Goal: Transaction & Acquisition: Obtain resource

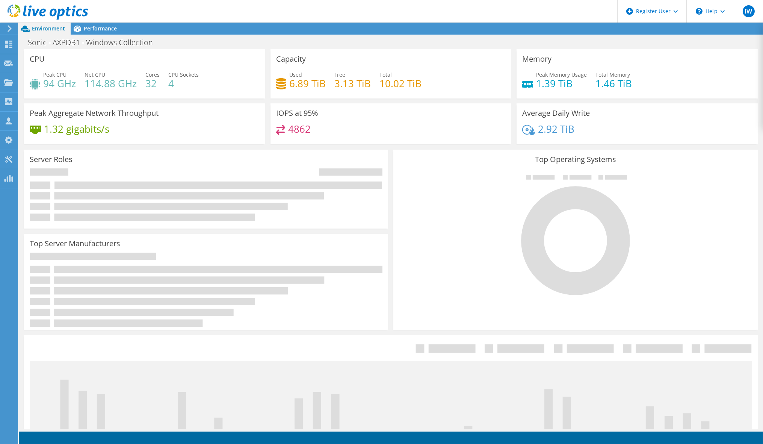
click at [476, 307] on div "Top Operating Systems Windows Linux VMware" at bounding box center [575, 240] width 364 height 180
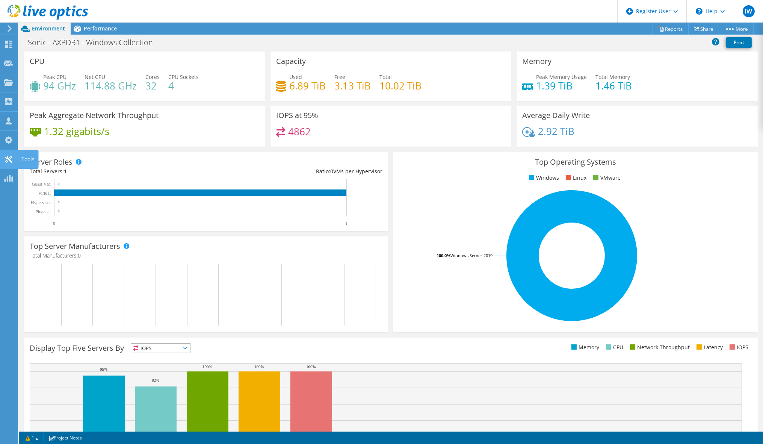
click at [6, 156] on icon at bounding box center [8, 159] width 9 height 7
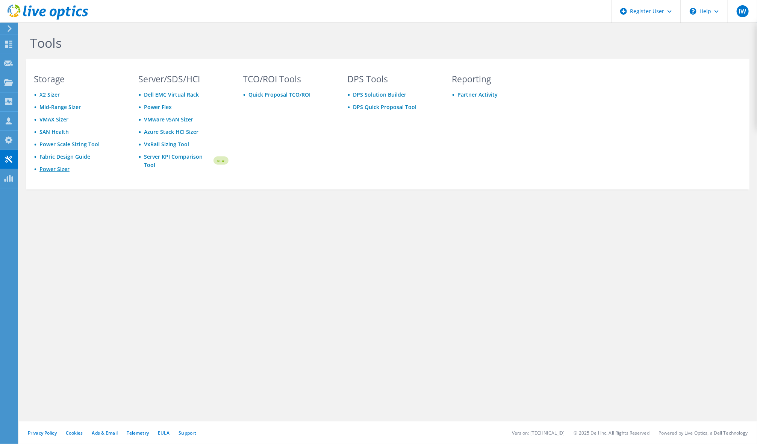
click at [59, 167] on link "Power Sizer" at bounding box center [54, 168] width 30 height 7
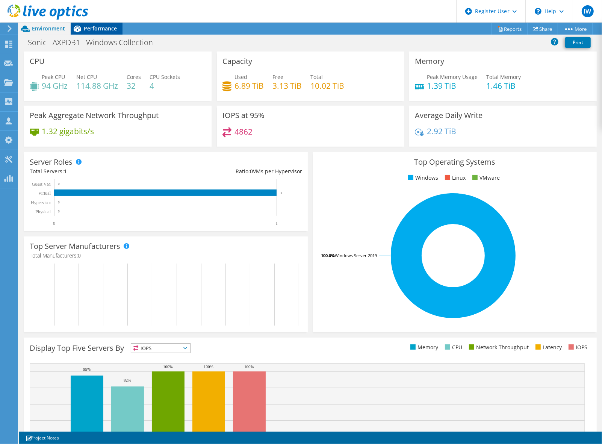
click at [100, 30] on span "Performance" at bounding box center [100, 28] width 33 height 7
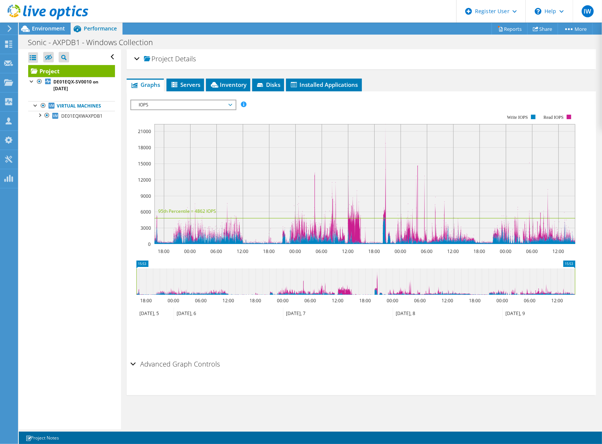
click at [201, 106] on span "IOPS" at bounding box center [183, 104] width 97 height 9
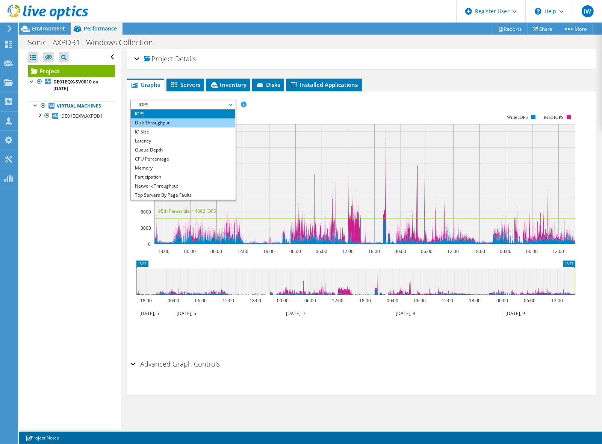
click at [198, 124] on li "Disk Throughput" at bounding box center [183, 122] width 104 height 9
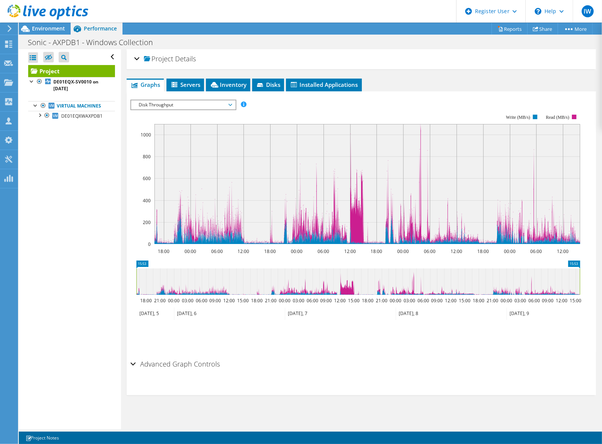
click at [197, 105] on span "Disk Throughput" at bounding box center [183, 104] width 97 height 9
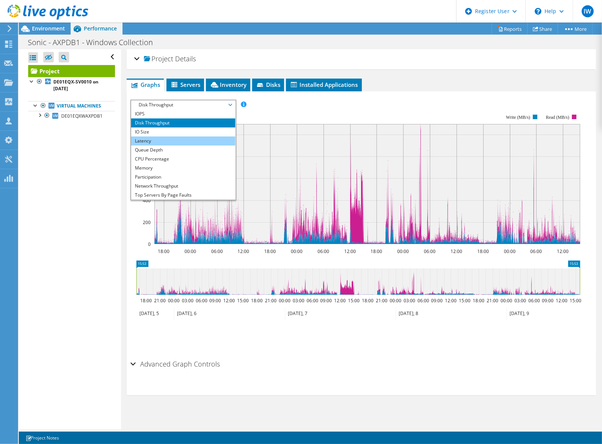
click at [193, 136] on li "Latency" at bounding box center [183, 140] width 104 height 9
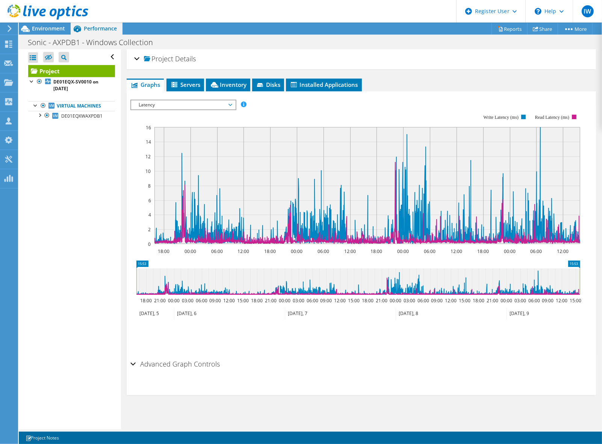
click at [229, 103] on span "Latency" at bounding box center [183, 104] width 97 height 9
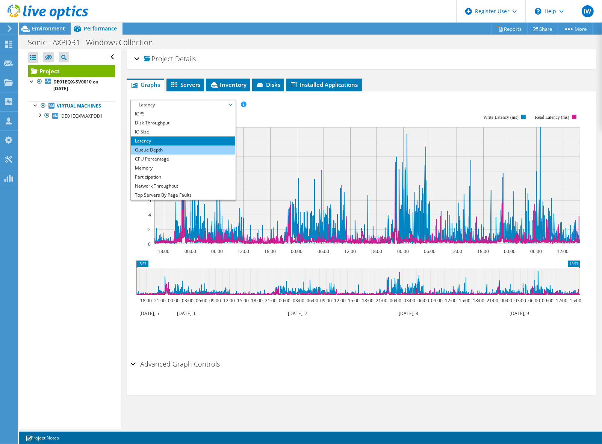
click at [203, 149] on li "Queue Depth" at bounding box center [183, 149] width 104 height 9
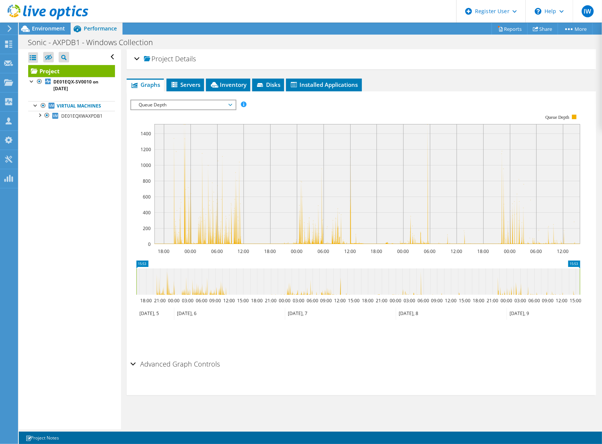
click at [188, 107] on span "Queue Depth" at bounding box center [183, 104] width 97 height 9
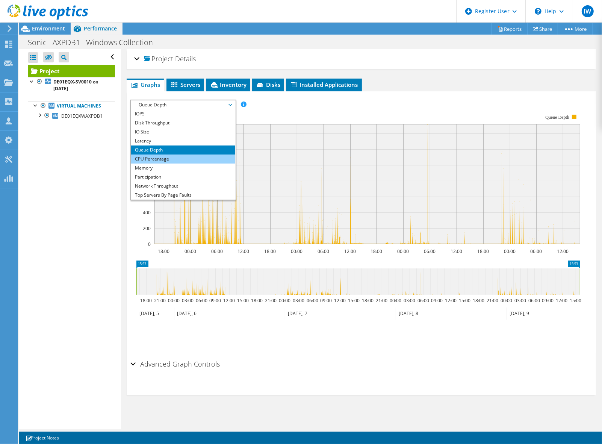
click at [176, 154] on li "CPU Percentage" at bounding box center [183, 158] width 104 height 9
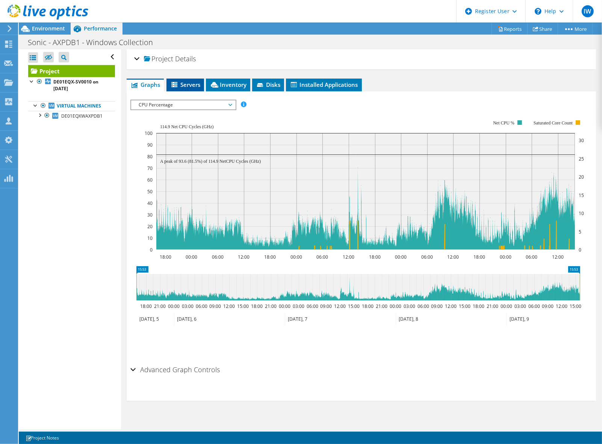
click at [181, 79] on li "Servers" at bounding box center [185, 85] width 38 height 13
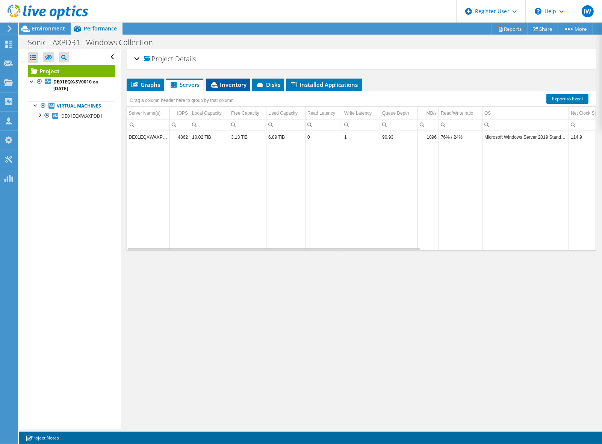
click at [227, 83] on span "Inventory" at bounding box center [228, 85] width 37 height 8
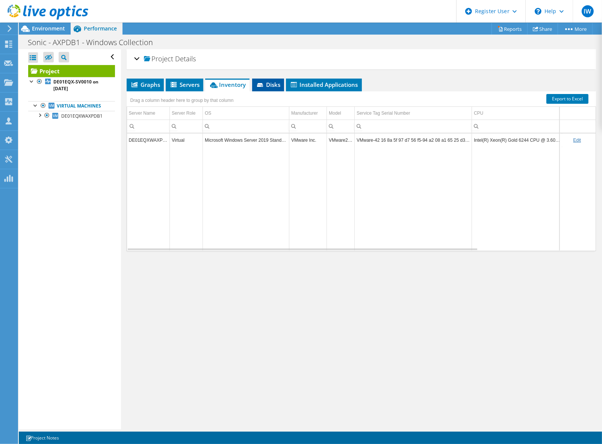
click at [265, 81] on span "Disks" at bounding box center [268, 85] width 24 height 8
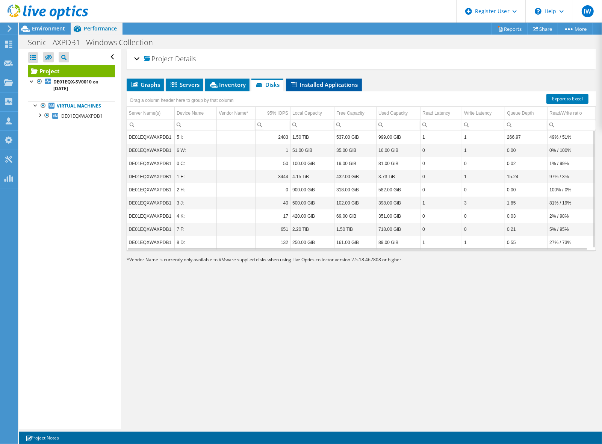
click at [316, 81] on span "Installed Applications" at bounding box center [324, 85] width 68 height 8
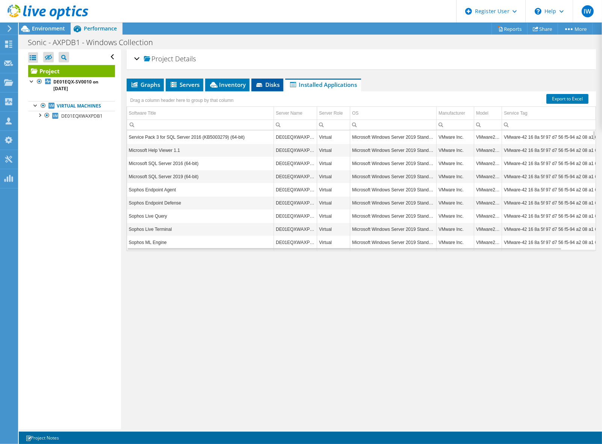
click at [265, 83] on span "Disks" at bounding box center [267, 85] width 24 height 8
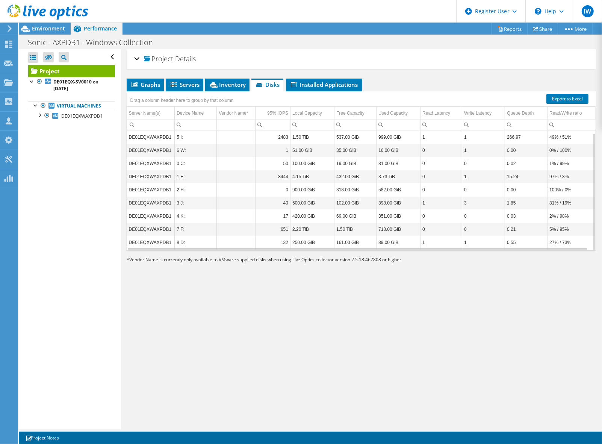
scroll to position [2, 0]
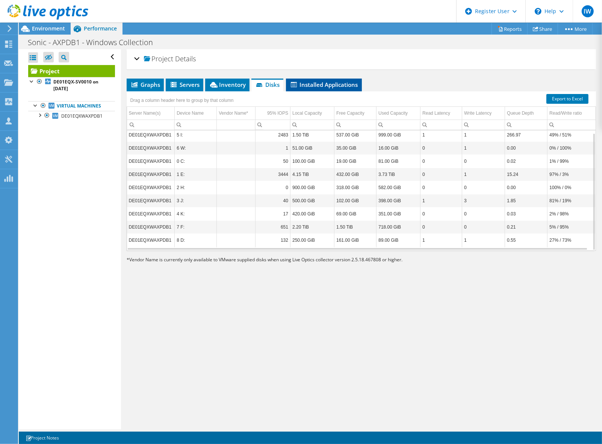
click at [329, 81] on span "Installed Applications" at bounding box center [324, 85] width 68 height 8
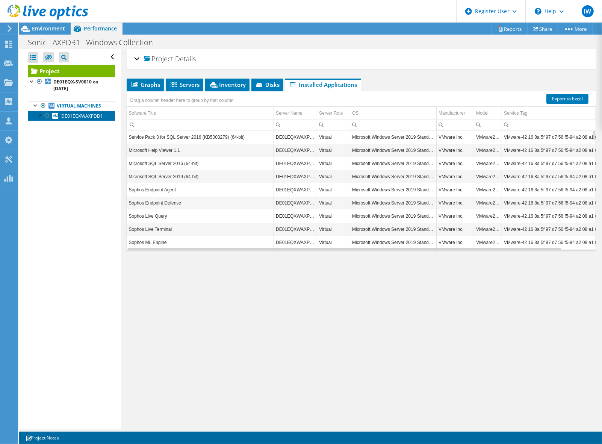
click at [70, 119] on span "DE01EQXWAXPDB1" at bounding box center [81, 116] width 41 height 6
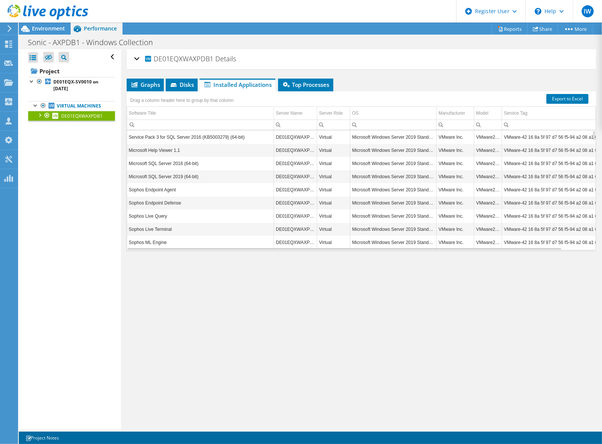
click at [35, 121] on link "DE01EQXWAXPDB1" at bounding box center [71, 116] width 87 height 10
click at [502, 32] on link "Reports" at bounding box center [510, 29] width 36 height 12
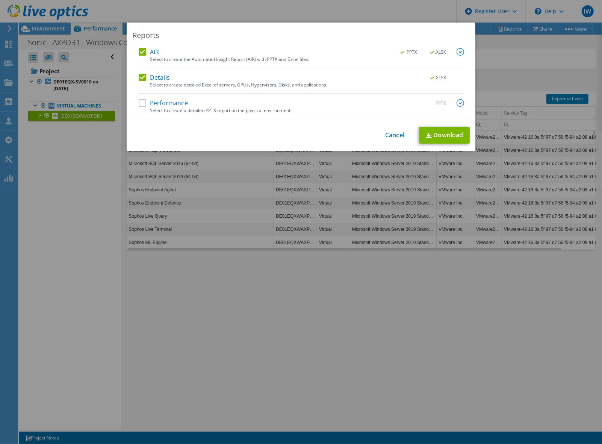
click at [141, 100] on label "Performance" at bounding box center [163, 103] width 49 height 8
click at [0, 0] on input "Performance" at bounding box center [0, 0] width 0 height 0
click at [457, 102] on img at bounding box center [461, 103] width 8 height 8
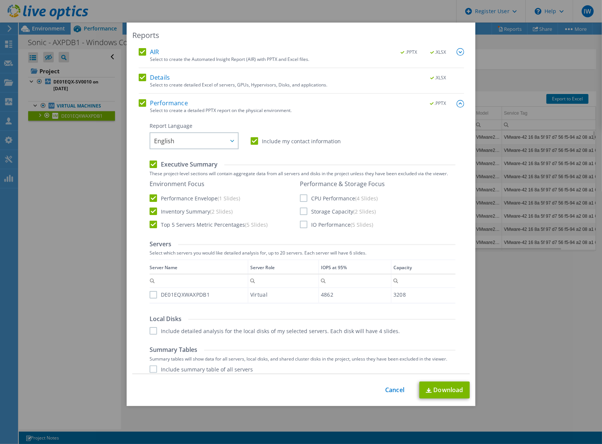
click at [300, 196] on label "CPU Performance (4 Slides)" at bounding box center [339, 198] width 78 height 8
click at [0, 0] on input "CPU Performance (4 Slides)" at bounding box center [0, 0] width 0 height 0
click at [300, 213] on label "Storage Capacity (2 Slides)" at bounding box center [338, 211] width 76 height 8
click at [0, 0] on input "Storage Capacity (2 Slides)" at bounding box center [0, 0] width 0 height 0
click at [300, 224] on label "IO Performance (5 Slides)" at bounding box center [336, 225] width 73 height 8
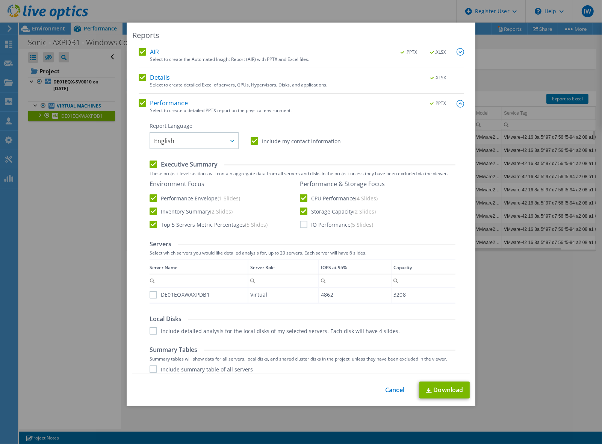
click at [0, 0] on input "IO Performance (5 Slides)" at bounding box center [0, 0] width 0 height 0
click at [150, 294] on label "DE01EQXWAXPDB1" at bounding box center [180, 295] width 60 height 8
click at [0, 0] on input "DE01EQXWAXPDB1" at bounding box center [0, 0] width 0 height 0
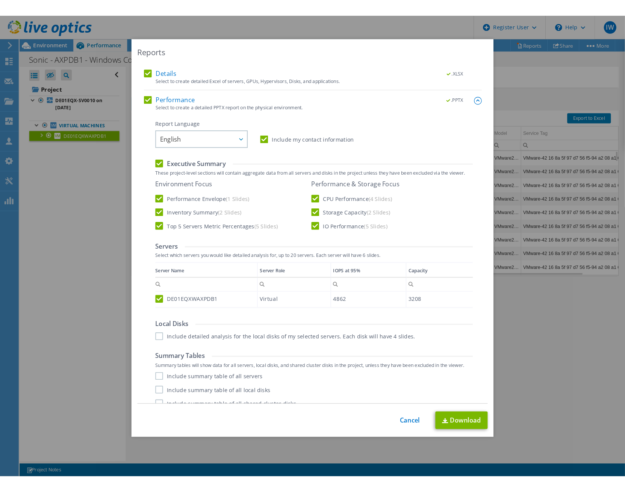
scroll to position [30, 0]
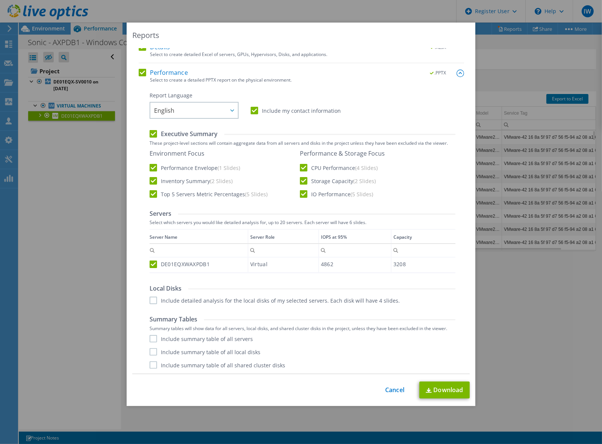
click at [150, 301] on label "Include detailed analysis for the local disks of my selected servers. Each disk…" at bounding box center [275, 301] width 250 height 8
click at [0, 0] on input "Include detailed analysis for the local disks of my selected servers. Each disk…" at bounding box center [0, 0] width 0 height 0
click at [437, 389] on link "Download" at bounding box center [444, 389] width 50 height 17
click at [389, 381] on div "Reports AIR .PPTX .XLSX Select to create the Automated Insight Report (AIR) wit…" at bounding box center [301, 214] width 349 height 383
click at [389, 390] on link "Cancel" at bounding box center [394, 389] width 19 height 7
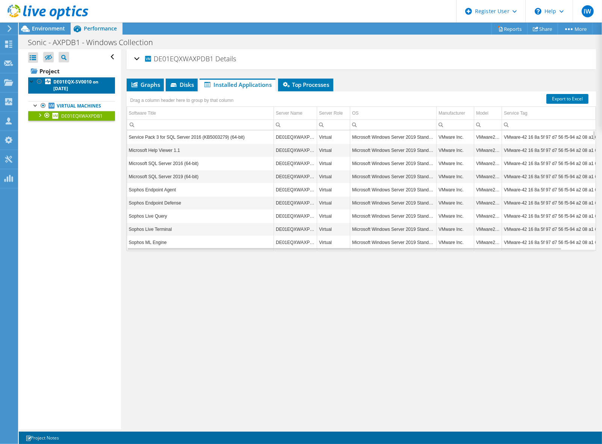
click at [76, 84] on b "DE01EQX-SV0010 on [DATE]" at bounding box center [75, 85] width 45 height 13
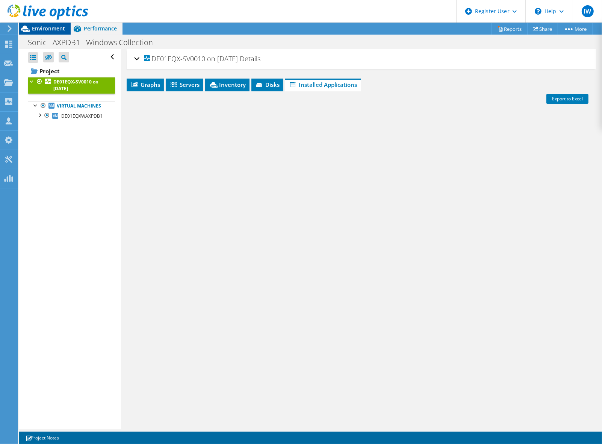
click at [50, 29] on span "Environment" at bounding box center [48, 28] width 33 height 7
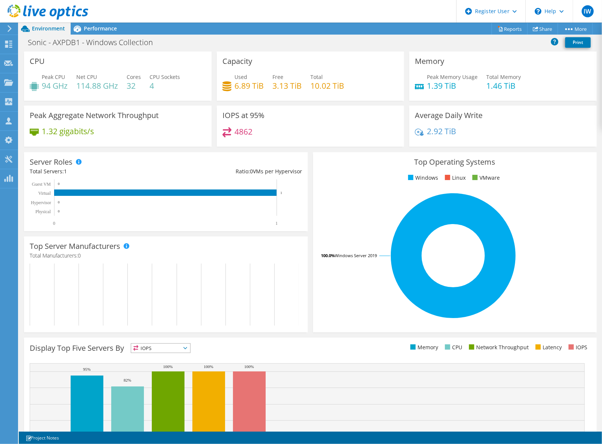
click at [553, 172] on div "Top Operating Systems Windows Linux VMware 100.0% Windows Server 2019" at bounding box center [455, 242] width 284 height 180
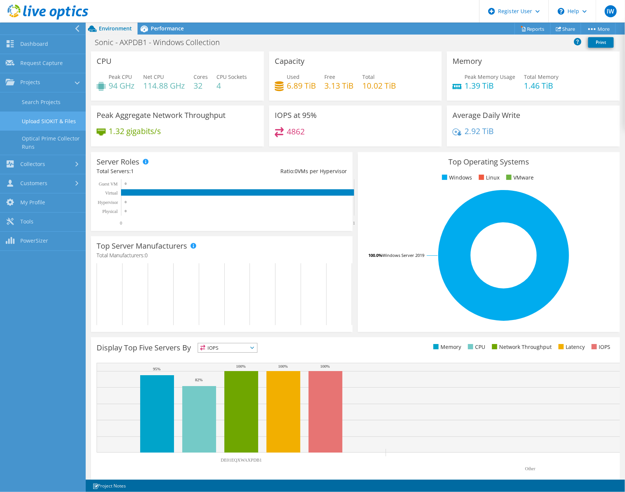
click at [47, 122] on link "Upload SIOKIT & Files" at bounding box center [43, 121] width 86 height 19
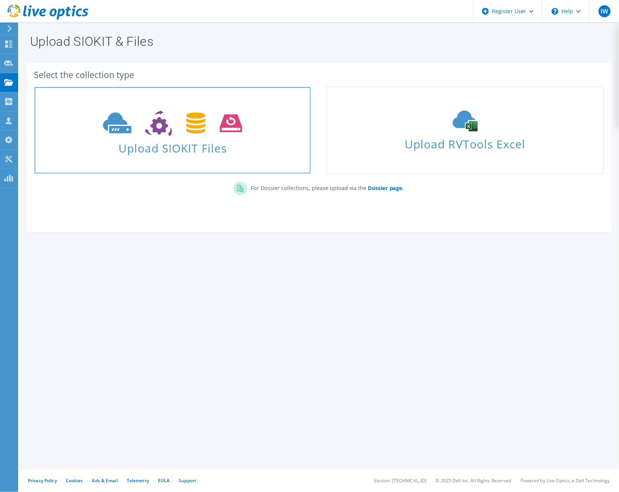
click at [104, 134] on icon at bounding box center [172, 123] width 139 height 26
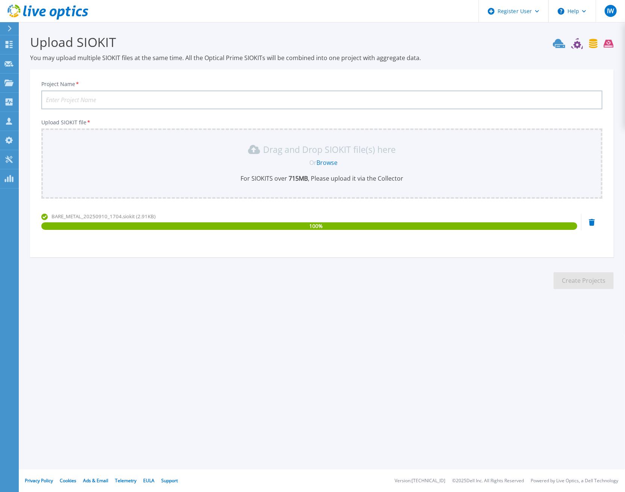
click at [107, 100] on input "Project Name *" at bounding box center [321, 100] width 561 height 19
click at [536, 98] on input "Project Name *" at bounding box center [321, 100] width 561 height 19
click at [168, 96] on input "Project Name *" at bounding box center [321, 100] width 561 height 19
paste input "G1ZV894"
type input "Sonic-Sycor R960-G1ZV894 BareMetal"
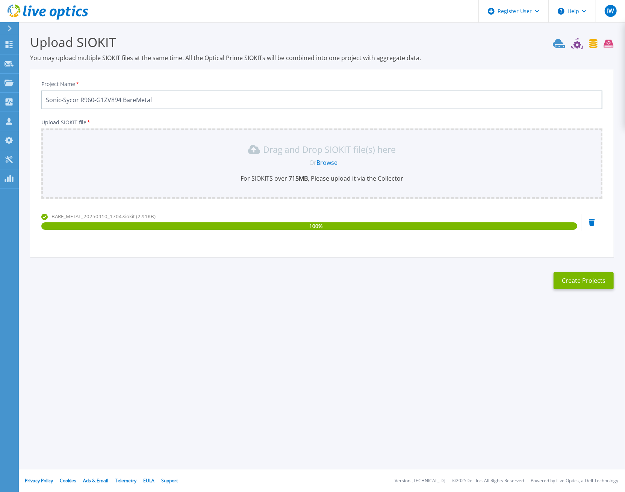
click at [151, 70] on div "Project Name * Sonic-Sycor R960-G1ZV894 BareMetal Upload SIOKIT file * Drag and…" at bounding box center [322, 164] width 584 height 188
click at [579, 280] on button "Create Projects" at bounding box center [584, 280] width 60 height 17
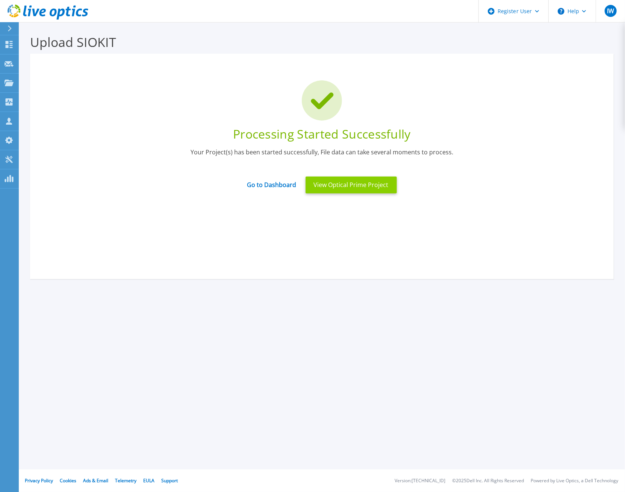
click at [358, 189] on button "View Optical Prime Project" at bounding box center [351, 185] width 91 height 17
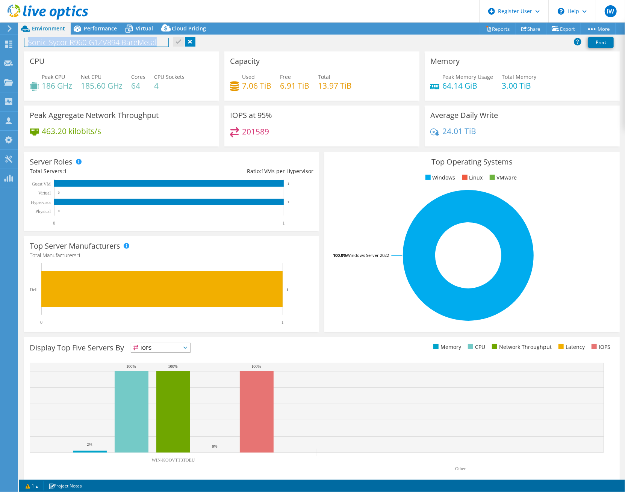
drag, startPoint x: 160, startPoint y: 43, endPoint x: 21, endPoint y: 43, distance: 139.1
click at [21, 43] on div "Sonic-Sycor R960-G1ZV894 BareMetal Print" at bounding box center [322, 42] width 606 height 14
copy h1 "Sonic-Sycor R960-G1ZV894 BareMetal"
click at [316, 278] on div "Top Server Manufacturers Manufacturers are shown for physical servers and hyper…" at bounding box center [171, 284] width 295 height 96
click at [330, 307] on rect at bounding box center [468, 256] width 277 height 132
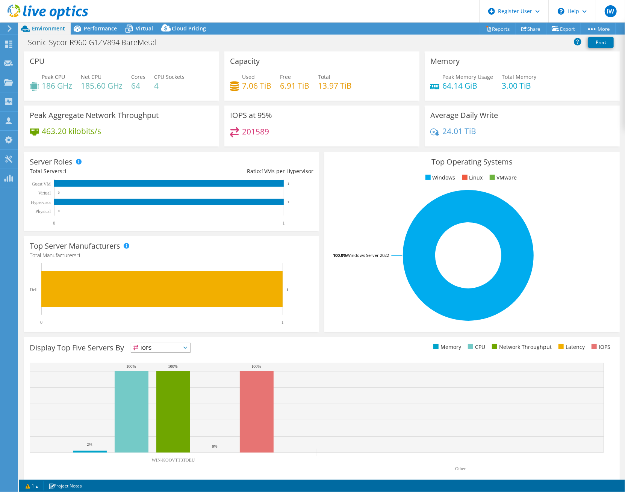
click at [574, 200] on rect at bounding box center [468, 256] width 277 height 132
click at [492, 27] on link "Reports" at bounding box center [498, 29] width 36 height 12
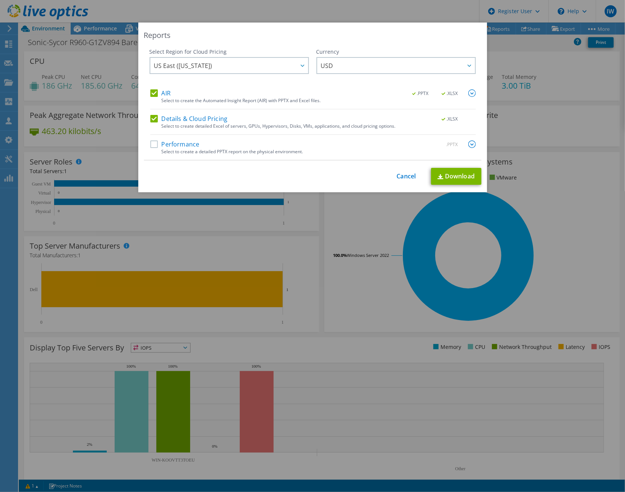
click at [151, 145] on label "Performance" at bounding box center [174, 145] width 49 height 8
click at [0, 0] on input "Performance" at bounding box center [0, 0] width 0 height 0
click at [228, 62] on span "US East (Virginia)" at bounding box center [231, 65] width 154 height 15
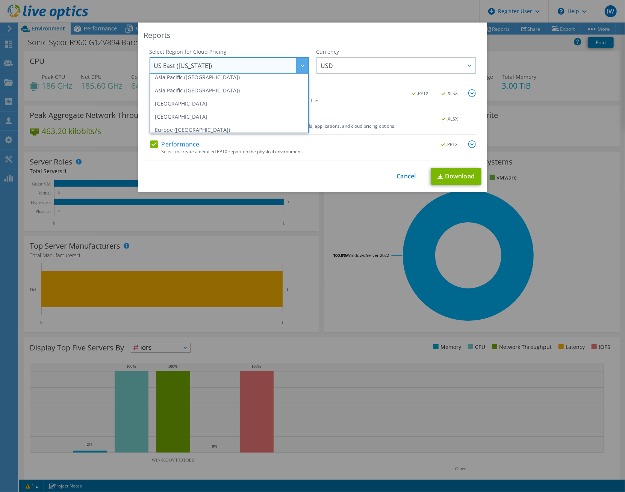
scroll to position [83, 0]
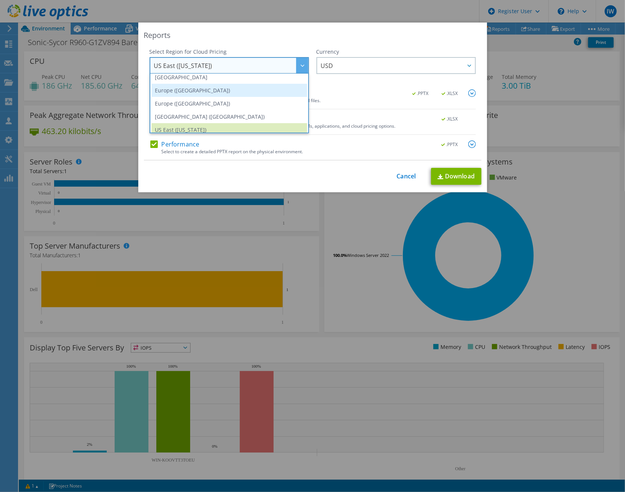
click at [197, 89] on li "Europe (Frankfurt)" at bounding box center [229, 90] width 156 height 13
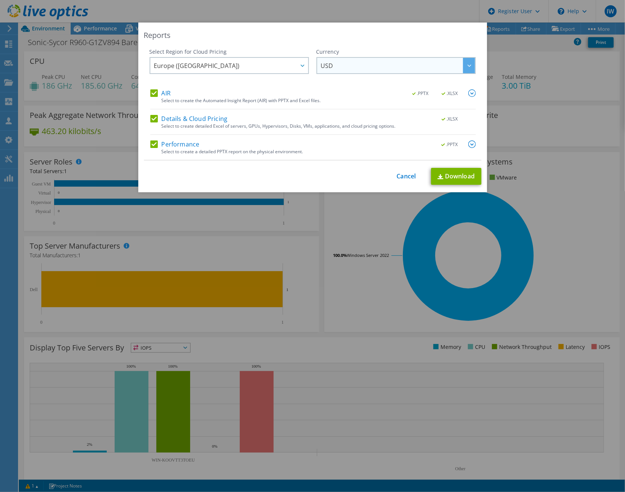
click at [345, 67] on span "USD" at bounding box center [398, 65] width 154 height 15
click at [349, 98] on li "EUR" at bounding box center [396, 103] width 156 height 13
click at [468, 143] on img at bounding box center [472, 145] width 8 height 8
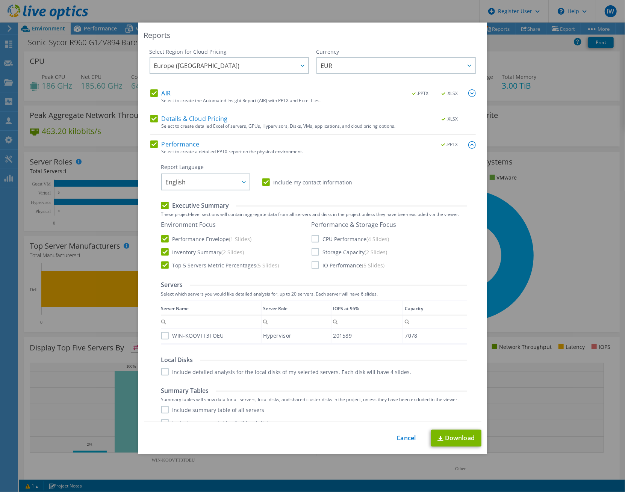
click at [316, 239] on label "CPU Performance (4 Slides)" at bounding box center [351, 239] width 78 height 8
click at [0, 0] on input "CPU Performance (4 Slides)" at bounding box center [0, 0] width 0 height 0
click at [316, 248] on label "Storage Capacity (2 Slides)" at bounding box center [350, 252] width 76 height 8
click at [0, 0] on input "Storage Capacity (2 Slides)" at bounding box center [0, 0] width 0 height 0
click at [316, 268] on label "IO Performance (5 Slides)" at bounding box center [348, 266] width 73 height 8
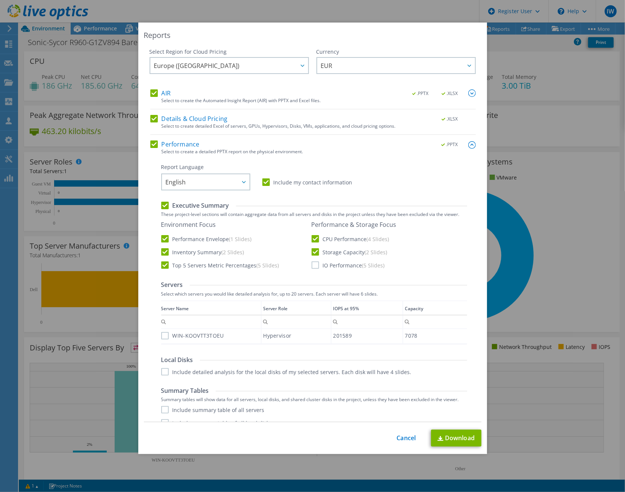
click at [0, 0] on input "IO Performance (5 Slides)" at bounding box center [0, 0] width 0 height 0
click at [187, 336] on label "WIN-KOOVTT3TOEU" at bounding box center [192, 336] width 63 height 8
click at [0, 0] on input "WIN-KOOVTT3TOEU" at bounding box center [0, 0] width 0 height 0
click at [179, 370] on label "Include detailed analysis for the local disks of my selected servers. Each disk…" at bounding box center [286, 372] width 250 height 8
click at [0, 0] on input "Include detailed analysis for the local disks of my selected servers. Each disk…" at bounding box center [0, 0] width 0 height 0
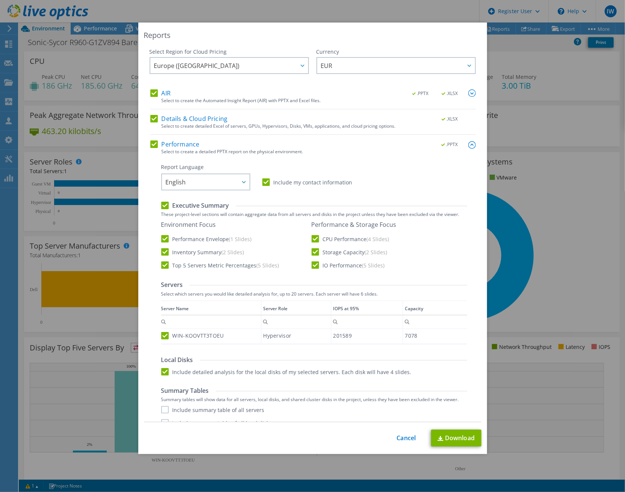
click at [468, 92] on img at bounding box center [472, 93] width 8 height 8
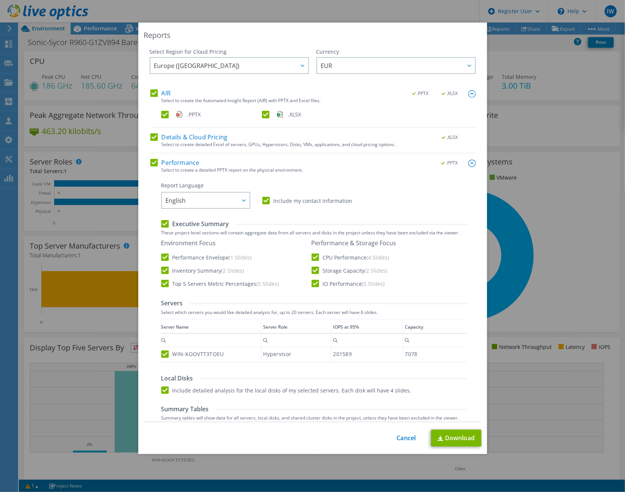
click at [468, 95] on img at bounding box center [472, 94] width 8 height 8
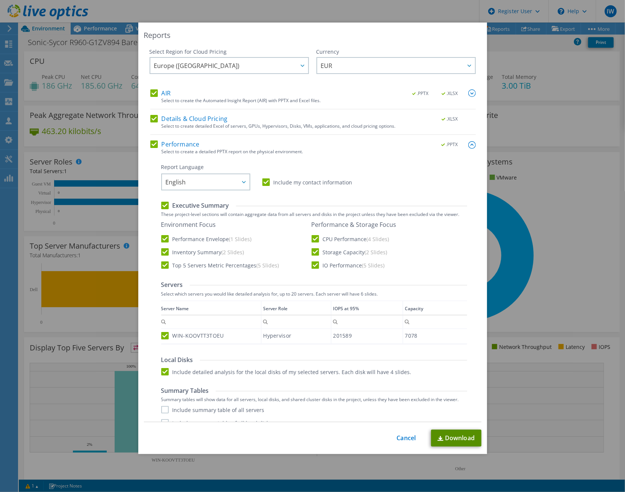
click at [454, 440] on link "Download" at bounding box center [456, 438] width 50 height 17
click at [397, 435] on link "Cancel" at bounding box center [406, 438] width 19 height 7
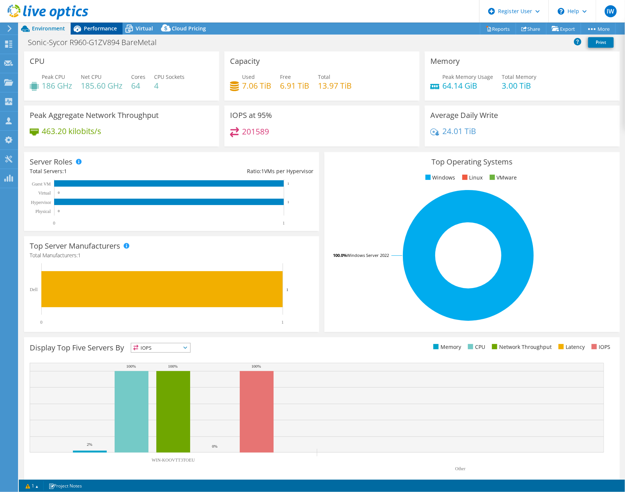
click at [100, 25] on span "Performance" at bounding box center [100, 28] width 33 height 7
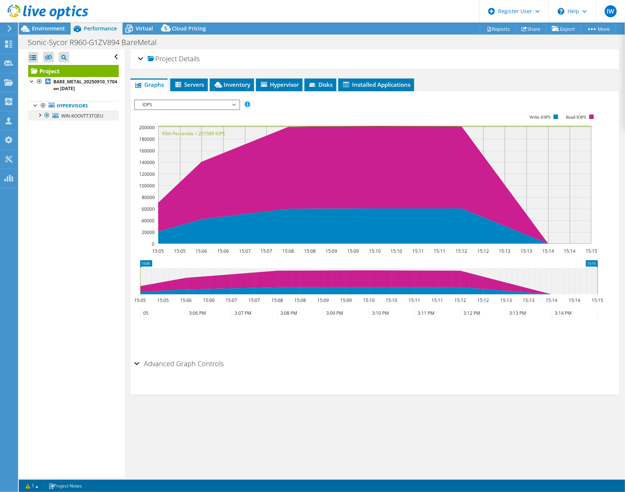
click at [39, 117] on div at bounding box center [40, 115] width 8 height 8
click at [208, 100] on span "IOPS" at bounding box center [187, 104] width 97 height 9
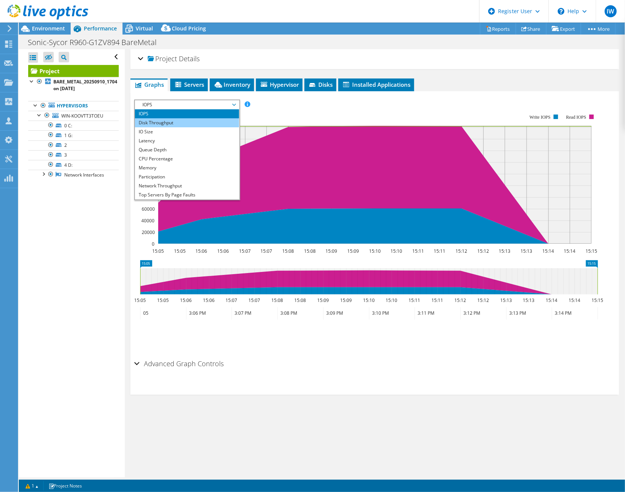
click at [205, 121] on li "Disk Throughput" at bounding box center [187, 122] width 104 height 9
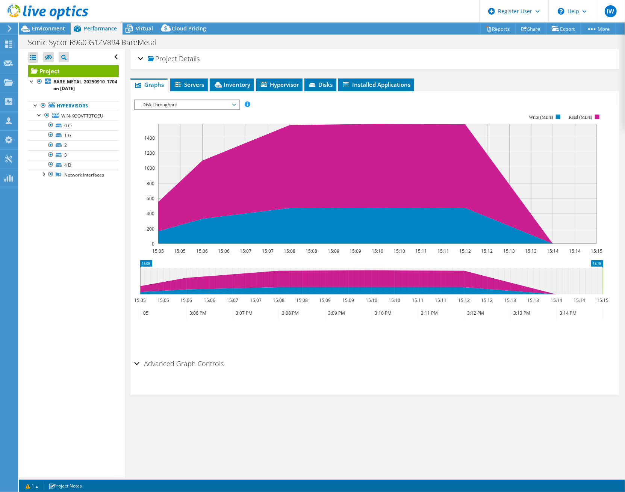
click at [205, 104] on span "Disk Throughput" at bounding box center [187, 104] width 97 height 9
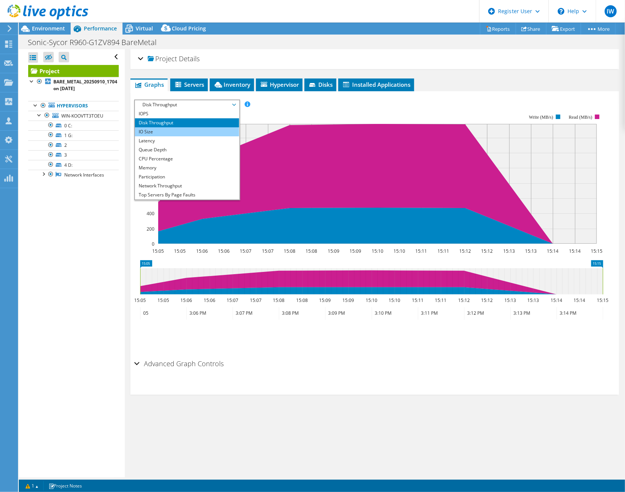
click at [204, 128] on li "IO Size" at bounding box center [187, 131] width 104 height 9
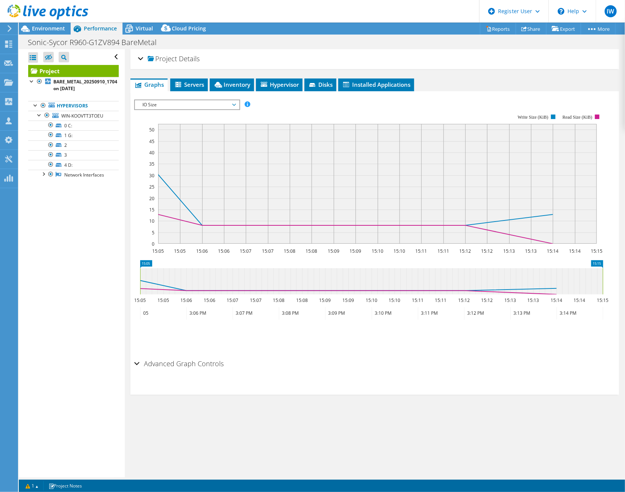
click at [203, 106] on span "IO Size" at bounding box center [187, 104] width 97 height 9
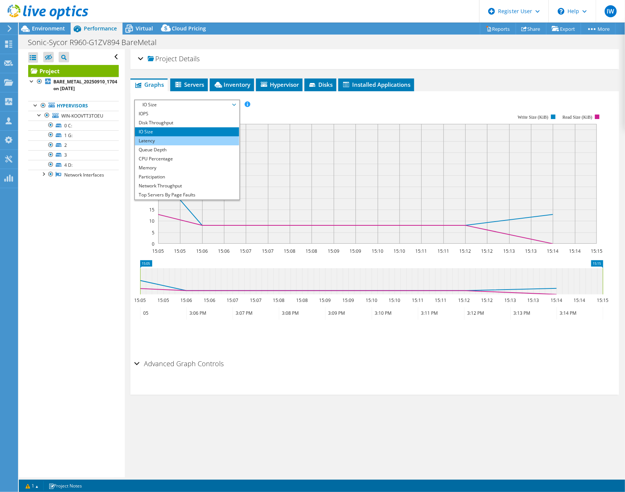
click at [200, 136] on li "Latency" at bounding box center [187, 140] width 104 height 9
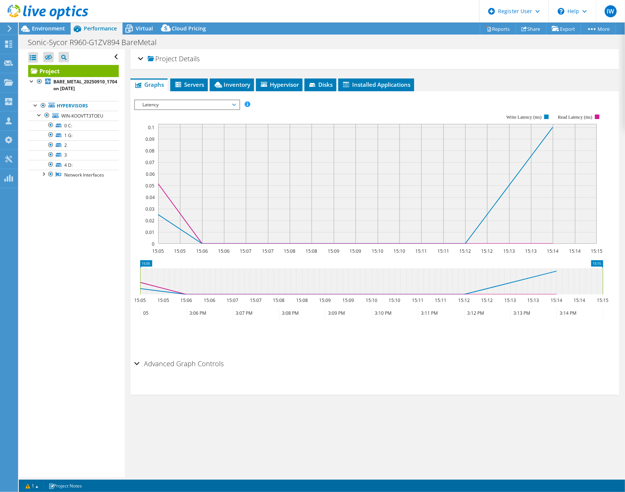
click at [200, 104] on span "Latency" at bounding box center [187, 104] width 97 height 9
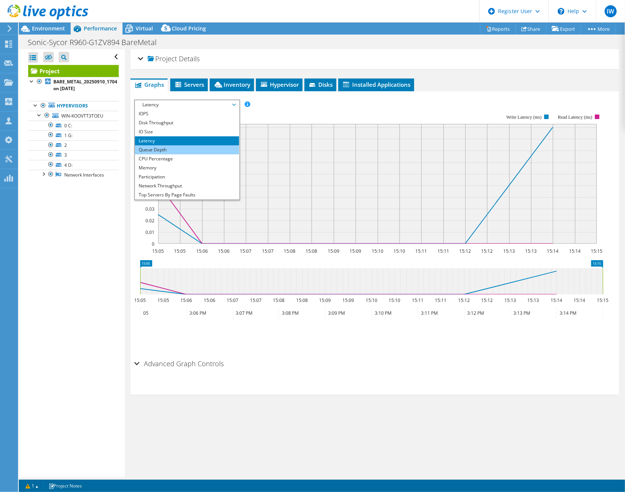
click at [201, 147] on li "Queue Depth" at bounding box center [187, 149] width 104 height 9
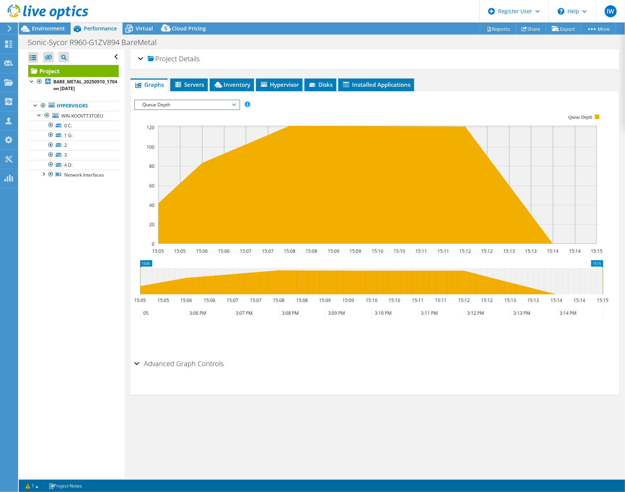
click at [200, 104] on span "Queue Depth" at bounding box center [187, 104] width 97 height 9
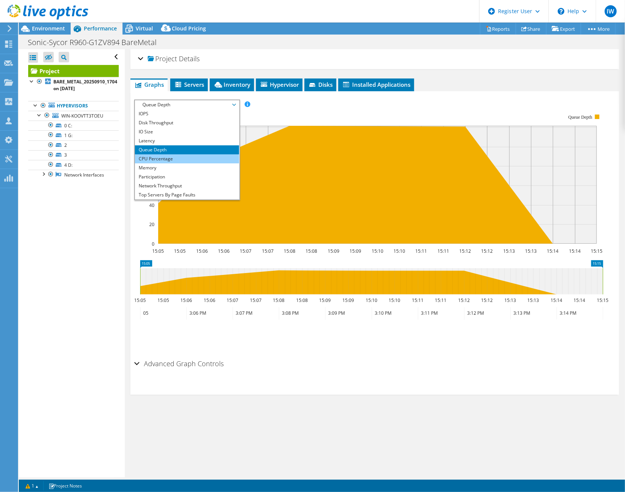
click at [189, 158] on li "CPU Percentage" at bounding box center [187, 158] width 104 height 9
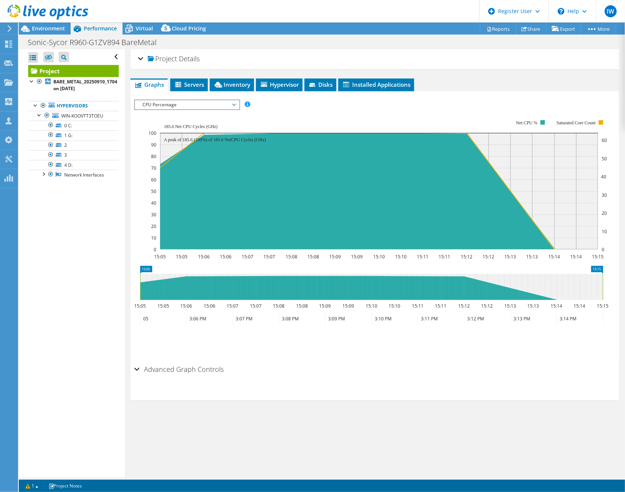
click at [176, 104] on span "CPU Percentage" at bounding box center [187, 104] width 97 height 9
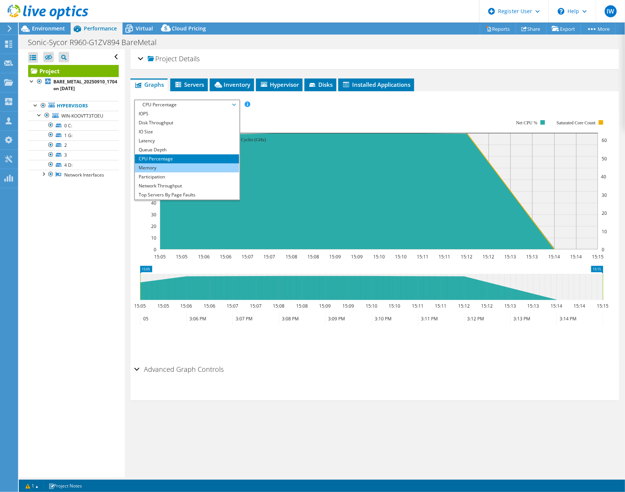
click at [177, 164] on li "Memory" at bounding box center [187, 167] width 104 height 9
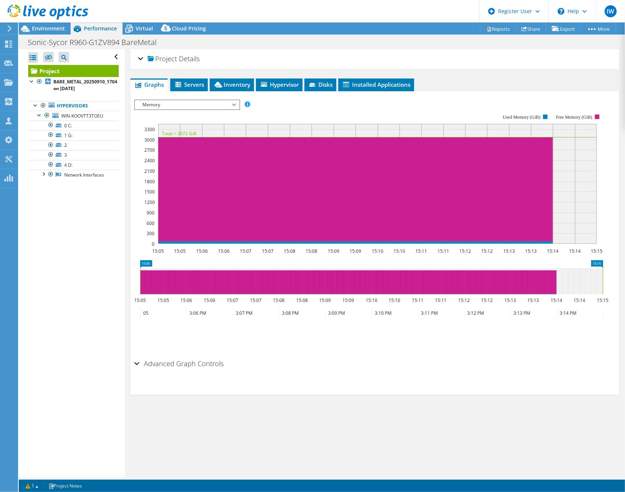
click at [182, 104] on span "Memory" at bounding box center [187, 104] width 97 height 9
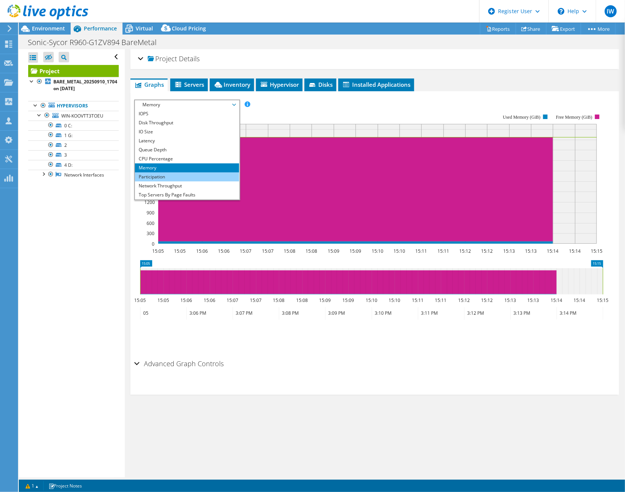
click at [172, 173] on li "Participation" at bounding box center [187, 177] width 104 height 9
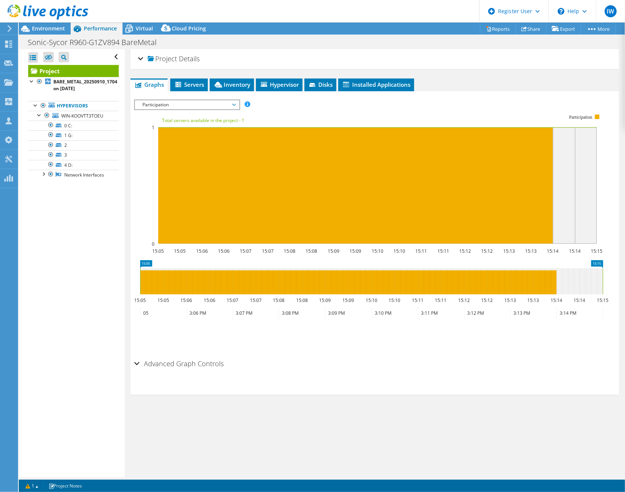
click at [180, 101] on span "Participation" at bounding box center [187, 104] width 97 height 9
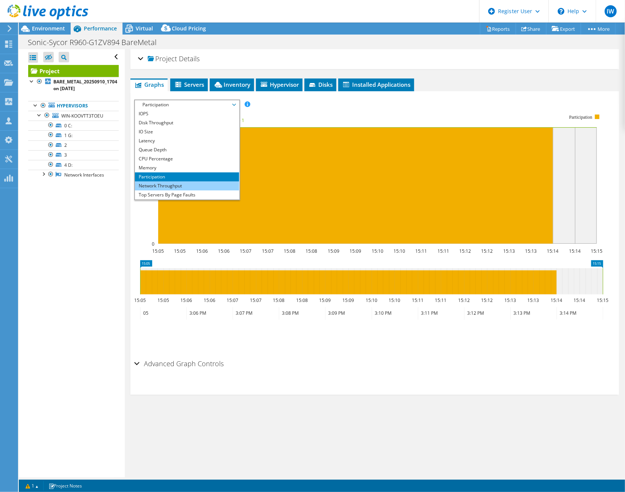
click at [176, 182] on li "Network Throughput" at bounding box center [187, 186] width 104 height 9
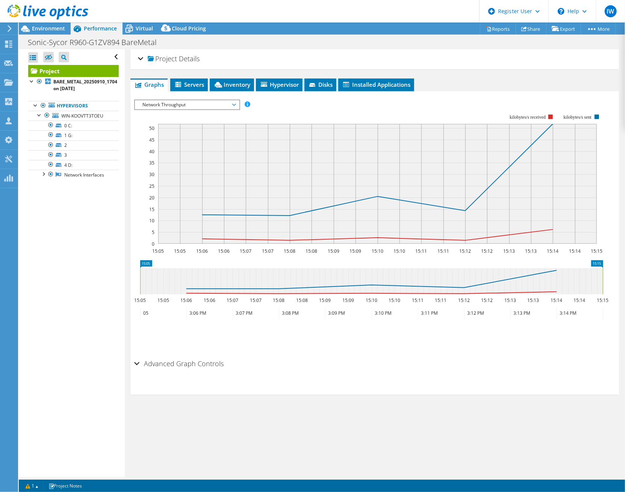
click at [177, 109] on rect at bounding box center [368, 179] width 469 height 150
click at [176, 104] on span "Network Throughput" at bounding box center [187, 104] width 97 height 9
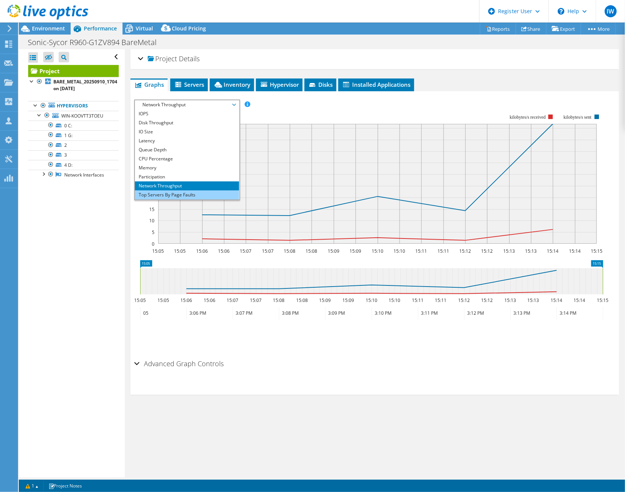
click at [189, 194] on li "Top Servers By Page Faults" at bounding box center [187, 195] width 104 height 9
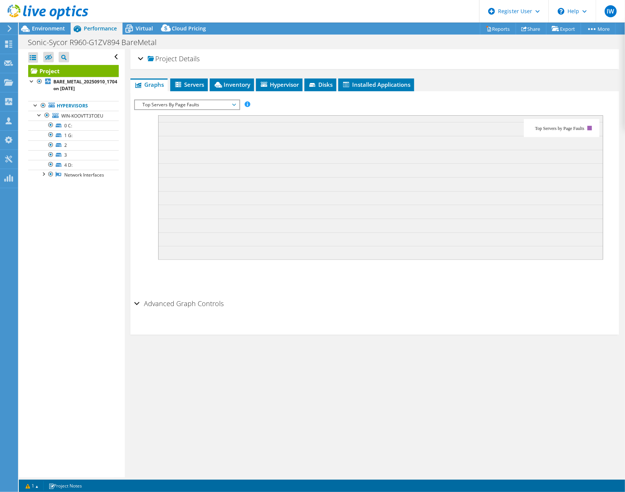
click at [217, 107] on span "Top Servers By Page Faults" at bounding box center [187, 104] width 97 height 9
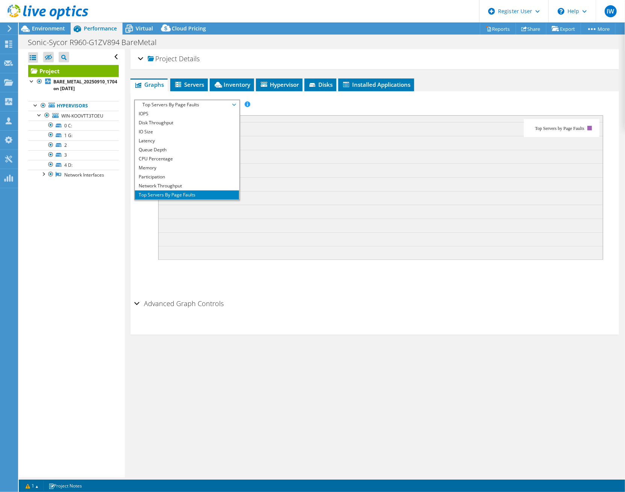
scroll to position [27, 0]
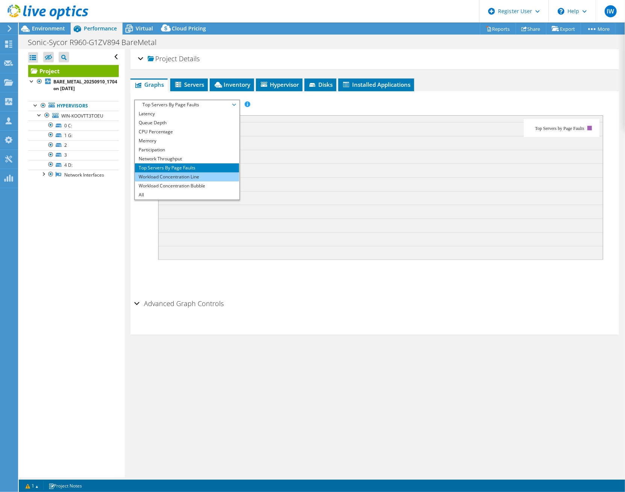
click at [192, 177] on li "Workload Concentration Line" at bounding box center [187, 177] width 104 height 9
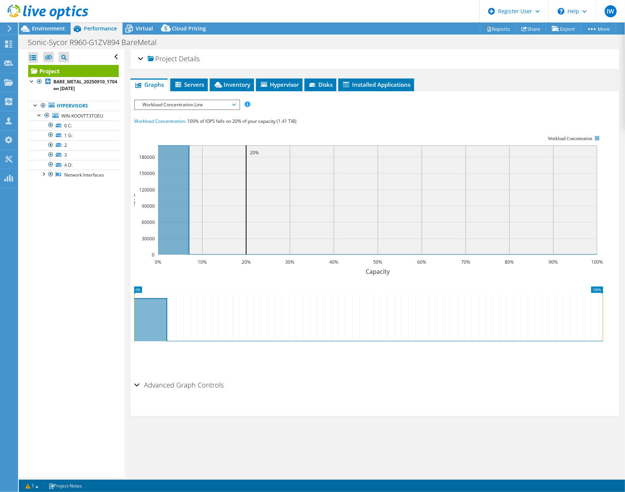
click at [176, 103] on span "Workload Concentration Line" at bounding box center [187, 104] width 97 height 9
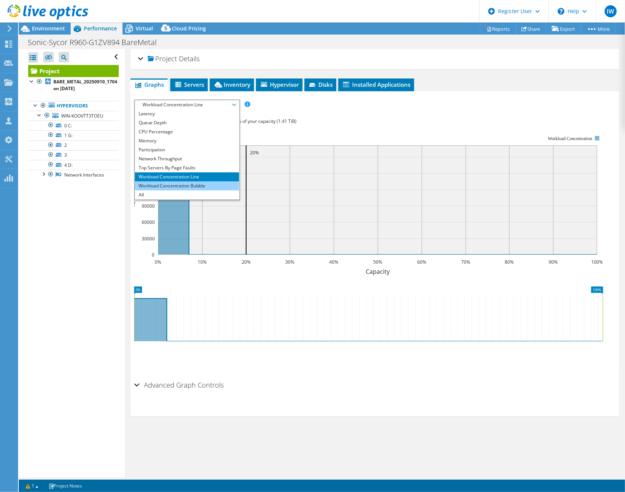
click at [177, 185] on li "Workload Concentration Bubble" at bounding box center [187, 186] width 104 height 9
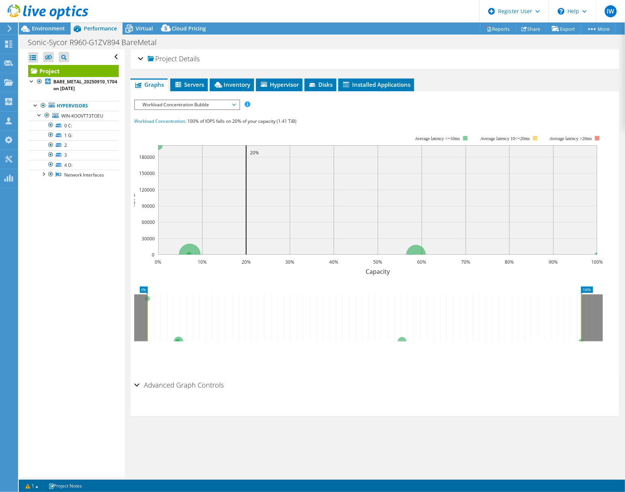
click at [216, 104] on span "Workload Concentration Bubble" at bounding box center [187, 104] width 97 height 9
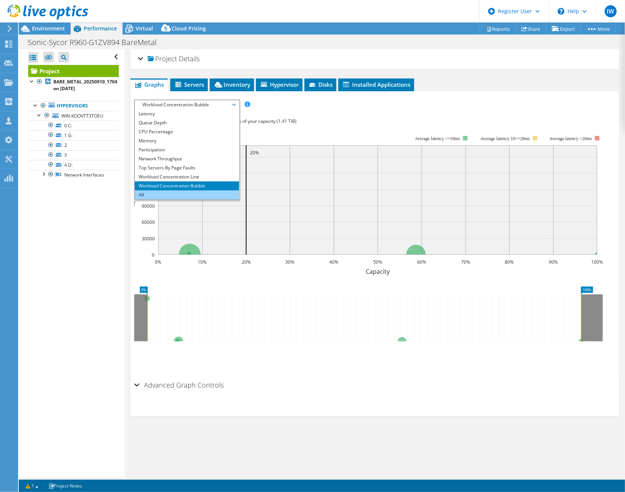
click at [179, 193] on li "All" at bounding box center [187, 195] width 104 height 9
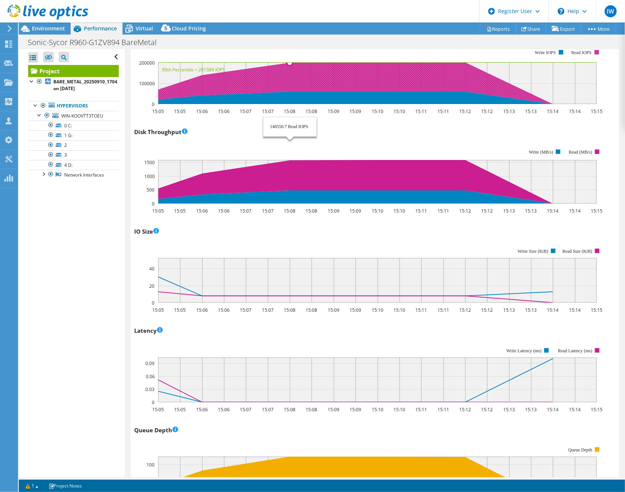
scroll to position [0, 0]
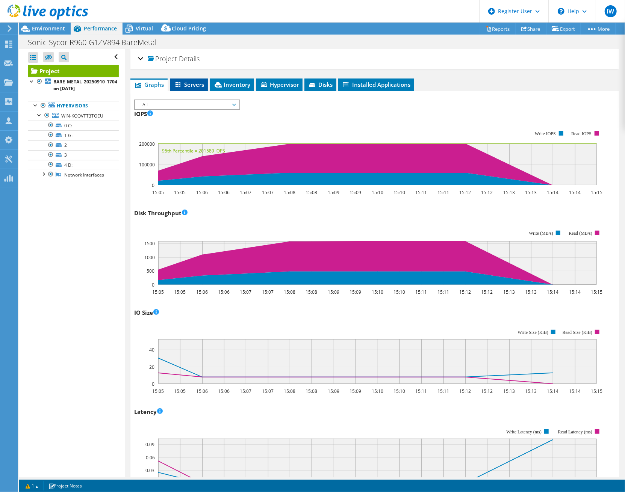
click at [199, 83] on span "Servers" at bounding box center [189, 85] width 30 height 8
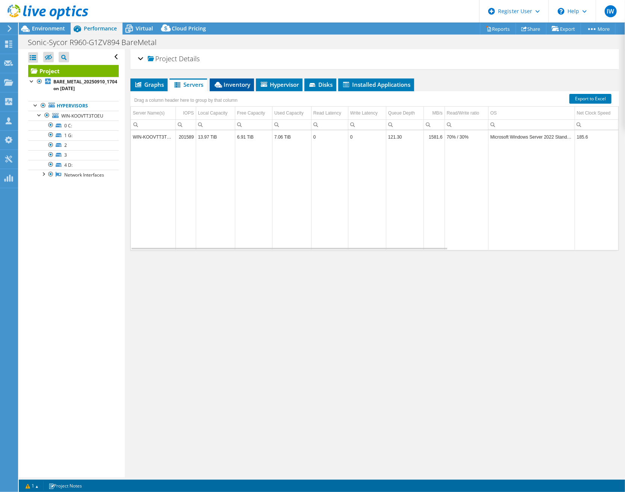
click at [224, 81] on span "Inventory" at bounding box center [231, 85] width 37 height 8
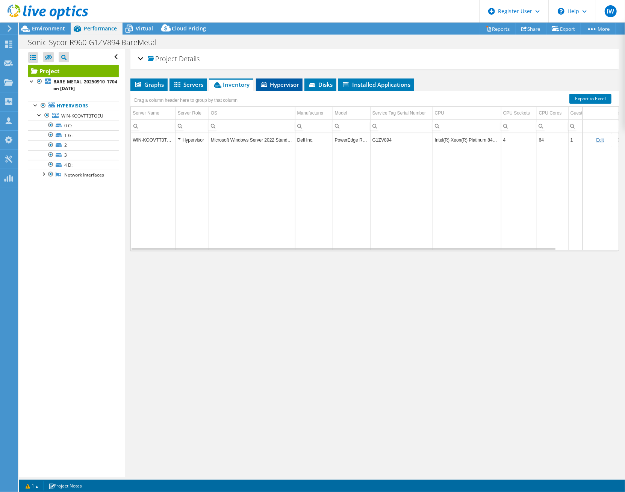
click at [277, 86] on span "Hypervisor" at bounding box center [279, 85] width 39 height 8
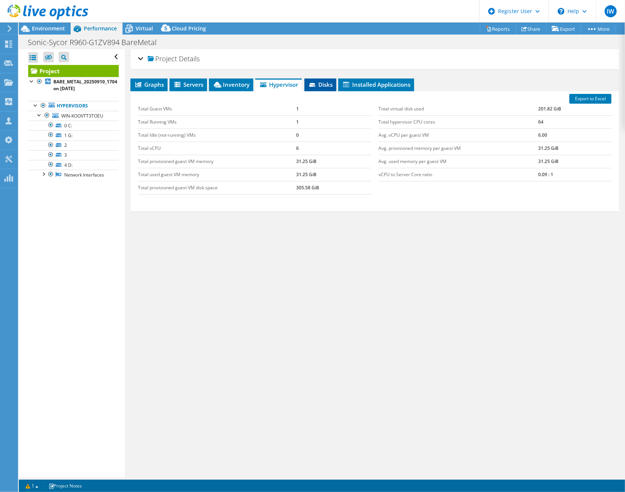
click at [324, 83] on span "Disks" at bounding box center [320, 85] width 24 height 8
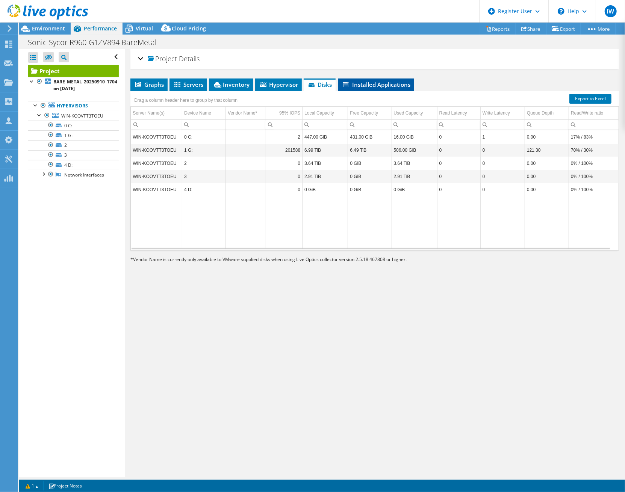
click at [375, 84] on span "Installed Applications" at bounding box center [376, 85] width 68 height 8
